Goal: Find specific page/section: Locate item on page

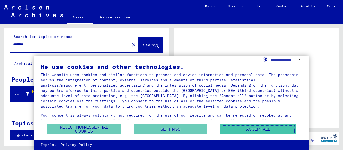
click at [244, 131] on button "Accept all" at bounding box center [257, 129] width 75 height 10
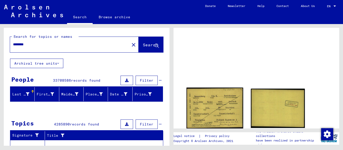
click at [227, 105] on img at bounding box center [214, 108] width 57 height 41
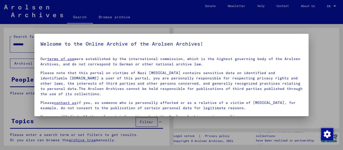
scroll to position [22, 0]
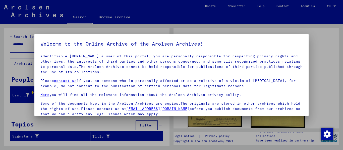
click at [243, 28] on div at bounding box center [171, 75] width 343 height 150
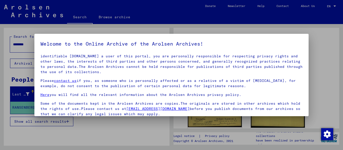
scroll to position [0, 0]
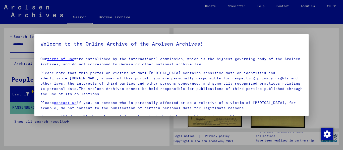
click at [319, 37] on div at bounding box center [171, 75] width 343 height 150
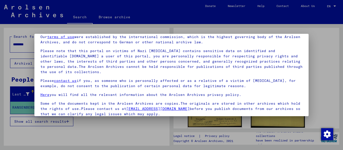
scroll to position [40, 0]
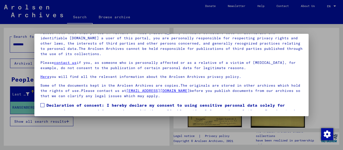
click at [43, 106] on span at bounding box center [42, 105] width 4 height 4
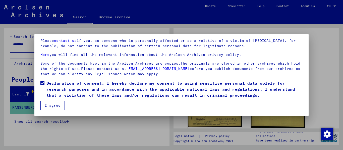
click at [60, 104] on button "I agree" at bounding box center [52, 106] width 24 height 10
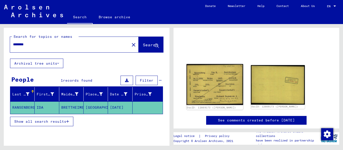
scroll to position [24, 0]
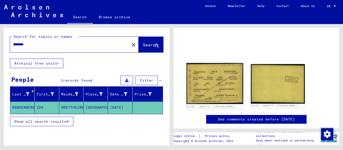
click at [213, 83] on img at bounding box center [214, 83] width 57 height 41
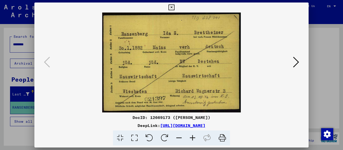
click at [296, 60] on icon at bounding box center [296, 62] width 6 height 12
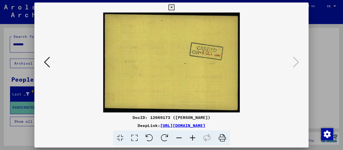
click at [44, 61] on icon at bounding box center [47, 62] width 6 height 12
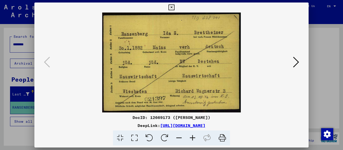
click at [320, 39] on div at bounding box center [171, 75] width 343 height 150
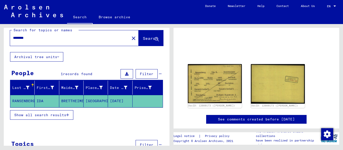
scroll to position [0, 0]
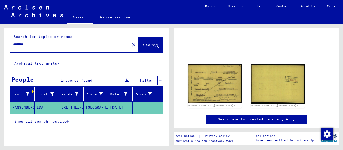
click at [143, 45] on span "Search" at bounding box center [150, 44] width 15 height 5
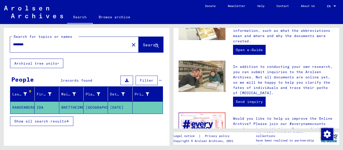
scroll to position [176, 0]
